Goal: Transaction & Acquisition: Purchase product/service

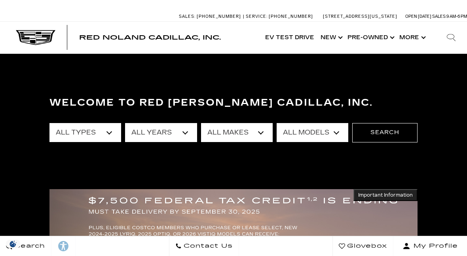
click at [114, 135] on select "All Types New Used Certified Used Demo" at bounding box center [85, 132] width 72 height 19
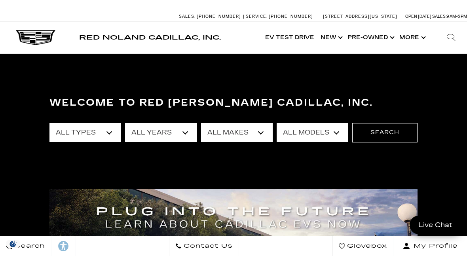
select select "New"
click at [185, 137] on select "All Years 2026 2025 2024" at bounding box center [161, 132] width 72 height 19
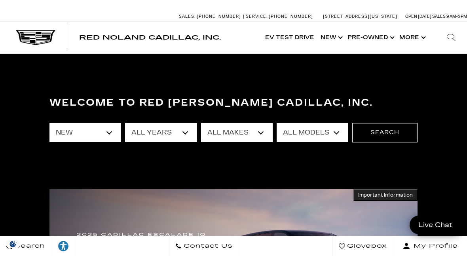
select select "2026"
click at [262, 135] on select "All Makes Cadillac" at bounding box center [237, 132] width 72 height 19
select select "Cadillac"
click at [331, 136] on select "All Models Escalade Escalade ESV ESCALADE IQ ESCALADE IQL LYRIQ VISTIQ" at bounding box center [313, 132] width 72 height 19
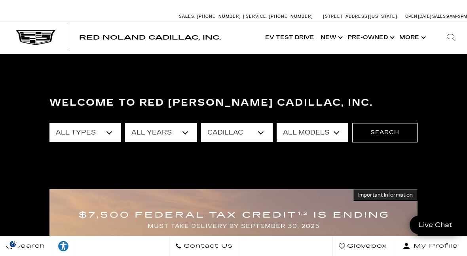
select select "VISTIQ"
click at [388, 136] on button "Search" at bounding box center [384, 132] width 65 height 19
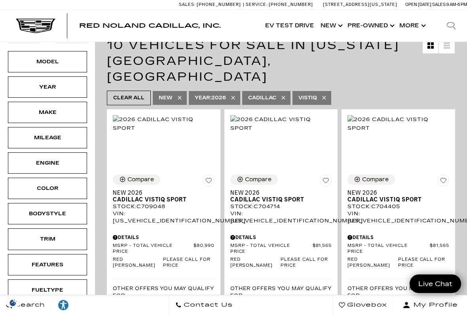
scroll to position [145, 0]
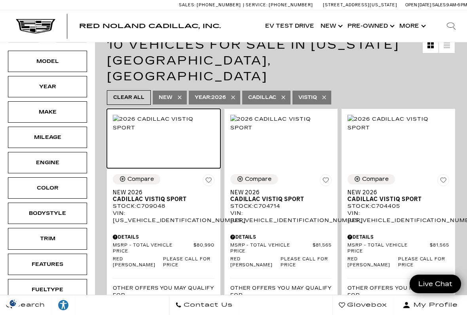
click at [173, 118] on img at bounding box center [164, 123] width 102 height 17
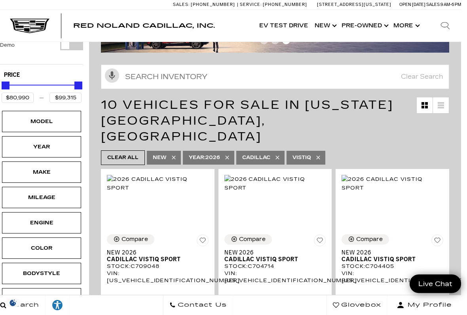
scroll to position [84, 6]
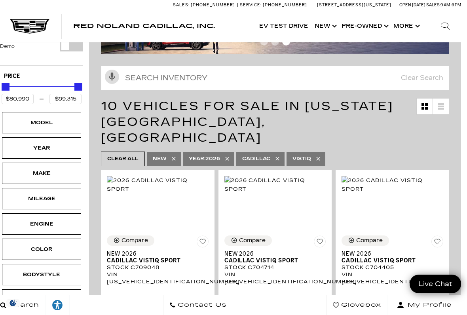
click at [32, 220] on div "Engine" at bounding box center [42, 224] width 40 height 9
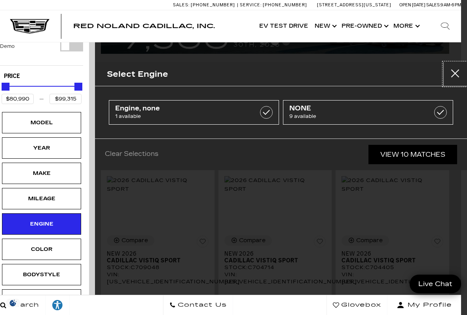
click at [449, 73] on button "Close" at bounding box center [455, 74] width 24 height 24
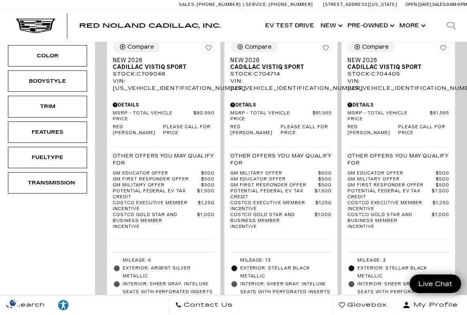
scroll to position [277, 0]
click at [70, 146] on div "Fueltype" at bounding box center [47, 156] width 79 height 21
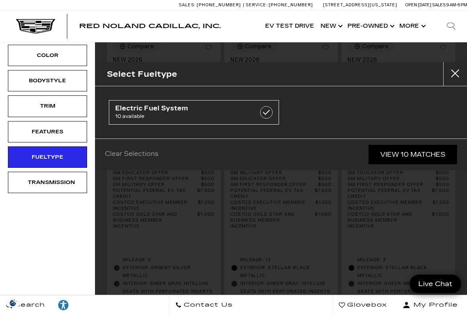
click at [401, 152] on link "View 10 Matches" at bounding box center [413, 154] width 89 height 19
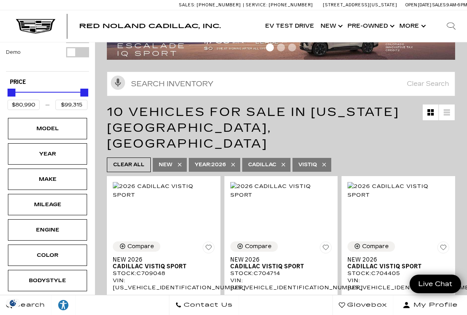
scroll to position [78, 0]
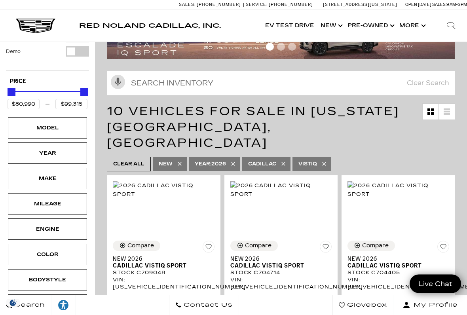
click at [33, 149] on div "Year" at bounding box center [48, 153] width 40 height 9
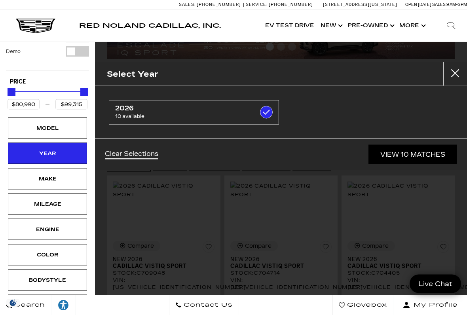
scroll to position [78, 0]
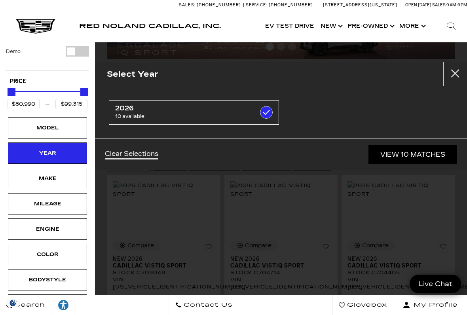
click at [157, 28] on span "Red Noland Cadillac, Inc." at bounding box center [150, 26] width 142 height 8
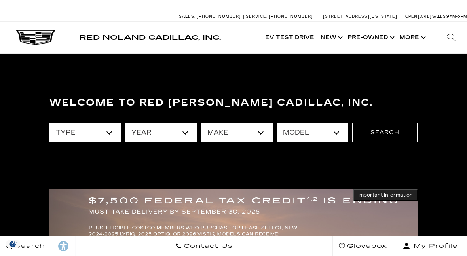
scroll to position [0, 6]
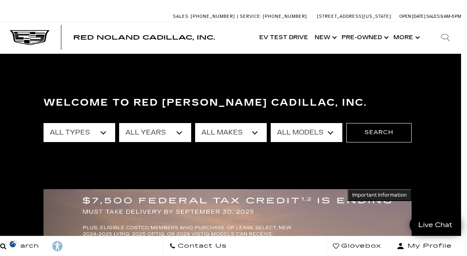
click at [170, 135] on select "All Years 2026 2025 2024 2023 2022 2021 2020 2019 2018 2017 2015 2014 2011 2008" at bounding box center [155, 132] width 72 height 19
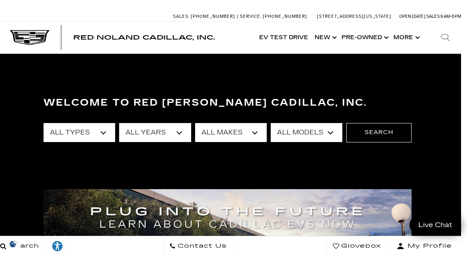
click at [62, 135] on select "All Types New Used Certified Used Demo" at bounding box center [80, 132] width 72 height 19
select select "Certified Used"
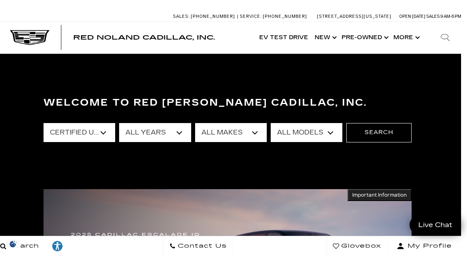
click at [384, 130] on button "Search" at bounding box center [378, 132] width 65 height 19
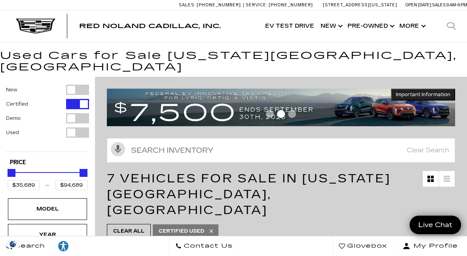
click at [91, 27] on span "Red Noland Cadillac, Inc." at bounding box center [150, 26] width 142 height 8
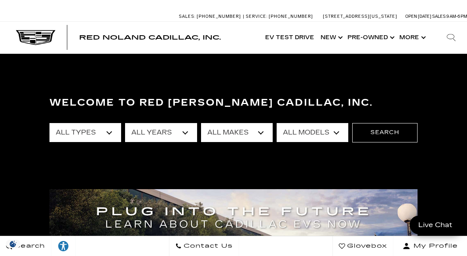
click at [186, 132] on select "All Years 2026 2025 2024 2023 2022 2021 2020 2019 2018 2017 2015 2014 2011 2008" at bounding box center [161, 132] width 72 height 19
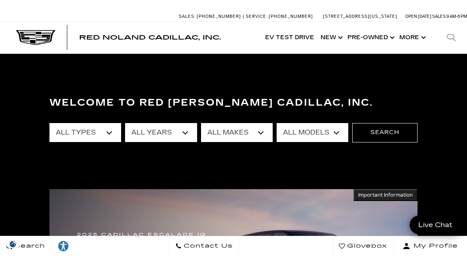
click at [259, 132] on select "All Makes Audi BMW Buick Cadillac Chevrolet Ford Honda Jeep Land Rover Lexus Me…" at bounding box center [237, 132] width 72 height 19
select select "Cadillac"
click at [332, 132] on select "All Models CT4 CT5 DTS Escalade Escalade ESV ESCALADE IQ ESCALADE IQL LYRIQ OPT…" at bounding box center [313, 132] width 72 height 19
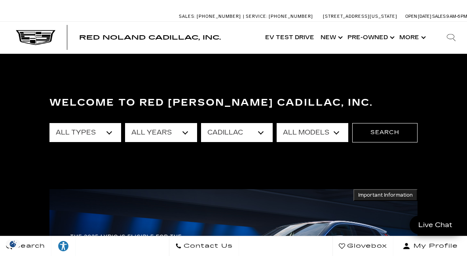
select select "CT4"
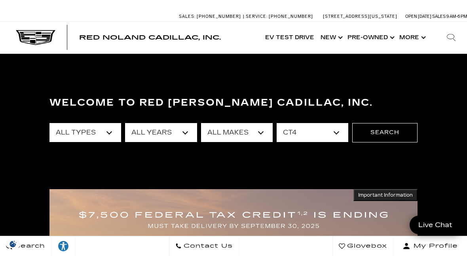
click at [386, 134] on button "Search" at bounding box center [384, 132] width 65 height 19
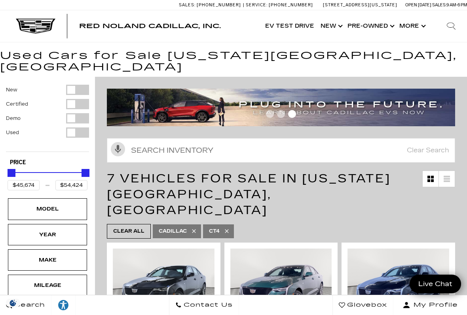
scroll to position [0, 0]
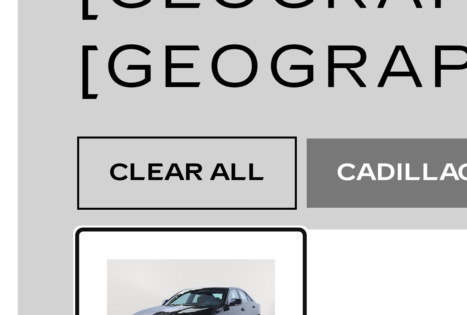
click at [107, 242] on div at bounding box center [130, 271] width 46 height 59
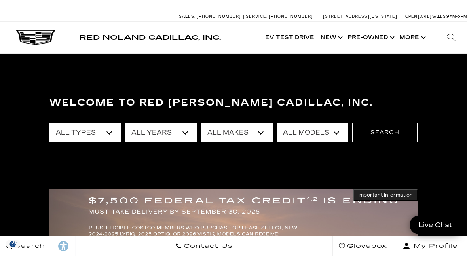
scroll to position [1, 0]
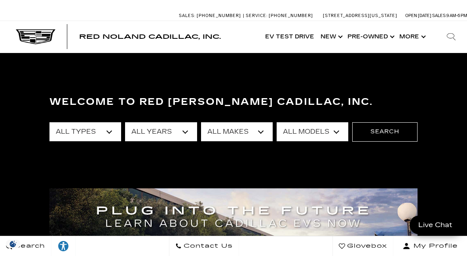
click at [306, 132] on select "All Models [US_STATE] Crosstrek Crown Signia CT4 CT5 DTS Enclave EQE Equinox Es…" at bounding box center [313, 131] width 72 height 19
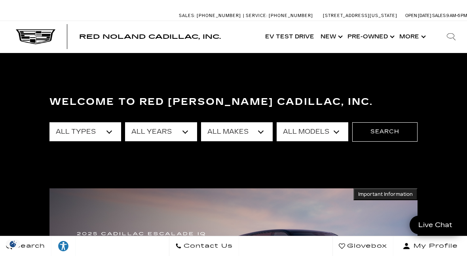
select select "CT4"
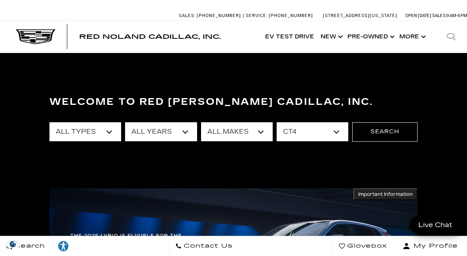
click at [387, 125] on button "Search" at bounding box center [384, 131] width 65 height 19
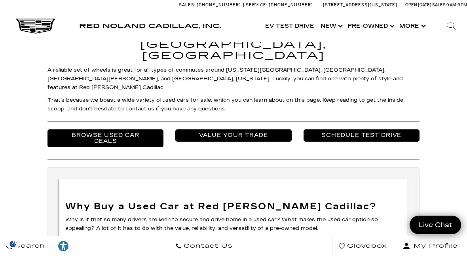
scroll to position [1464, 0]
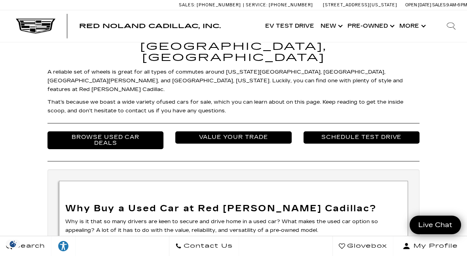
click at [117, 131] on link "Browse Used Car Deals" at bounding box center [105, 139] width 116 height 17
click at [126, 131] on link "Browse Used Car Deals" at bounding box center [105, 139] width 116 height 17
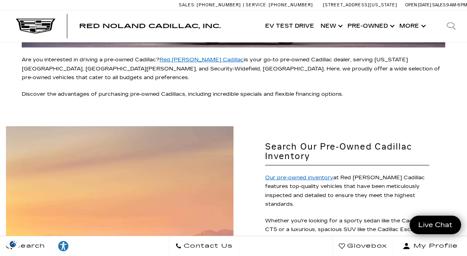
scroll to position [571, 0]
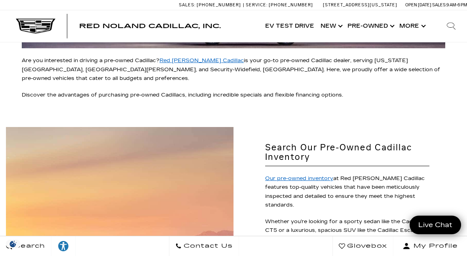
click at [407, 143] on h2 "Search Our Pre-Owned Cadillac Inventory" at bounding box center [347, 152] width 164 height 19
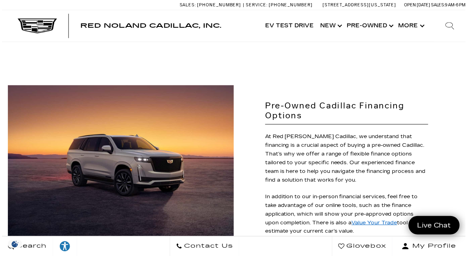
scroll to position [1084, 0]
